Goal: Check status: Check status

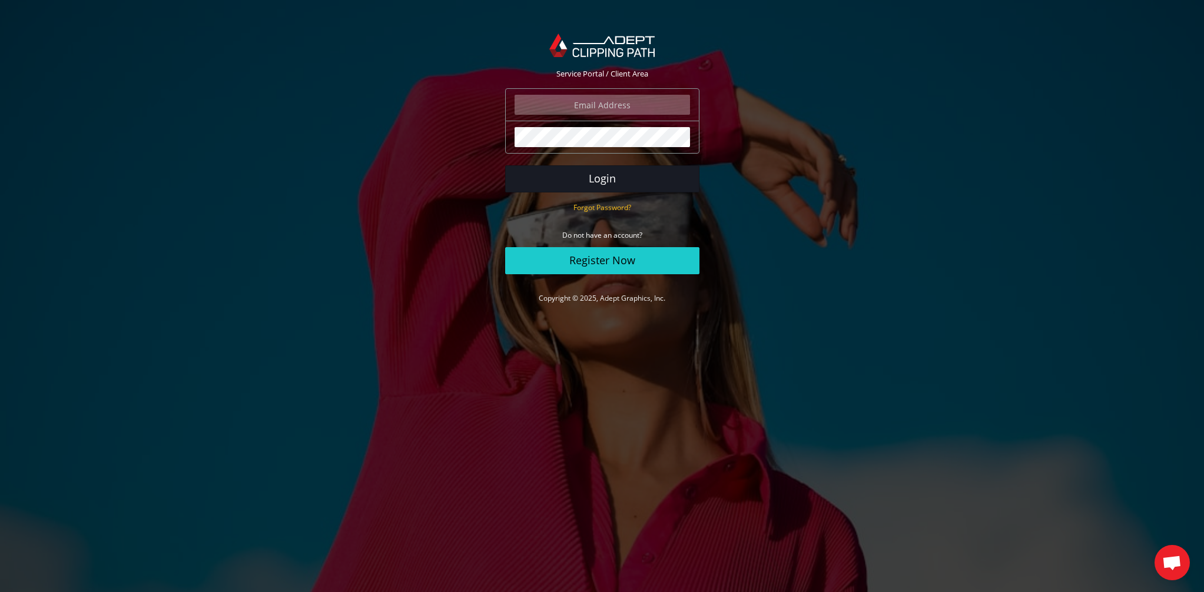
type input "[PERSON_NAME][EMAIL_ADDRESS][DOMAIN_NAME]"
click at [631, 184] on button "Login" at bounding box center [602, 178] width 194 height 27
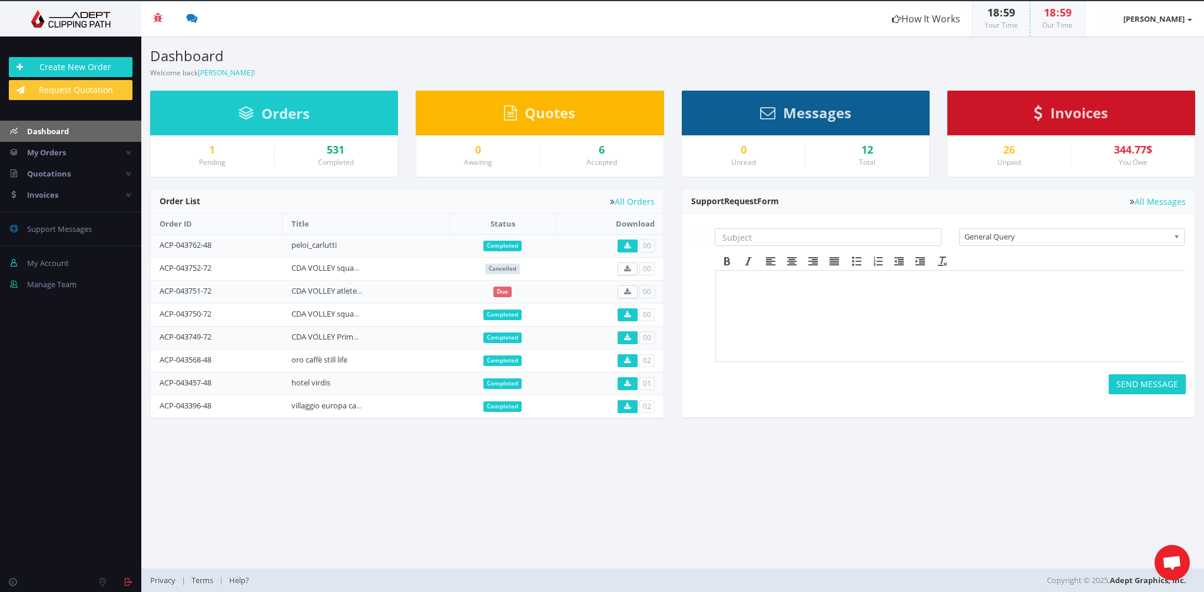
click at [399, 291] on td "CDA VOLLEY atlete figura intera" at bounding box center [366, 291] width 167 height 23
click at [430, 289] on td "CDA VOLLEY atlete figura intera" at bounding box center [366, 291] width 167 height 23
